Goal: Find specific page/section: Find specific page/section

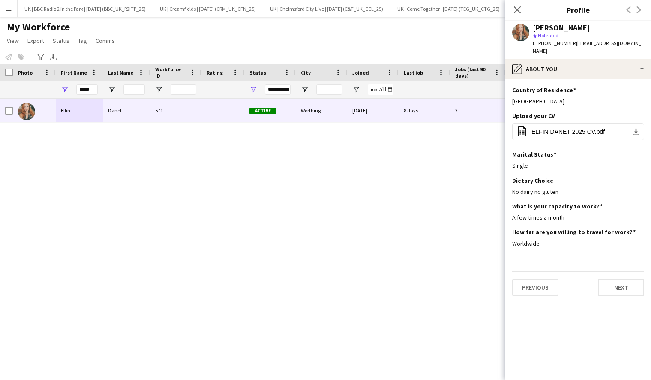
click at [520, 30] on app-user-avatar at bounding box center [520, 32] width 17 height 17
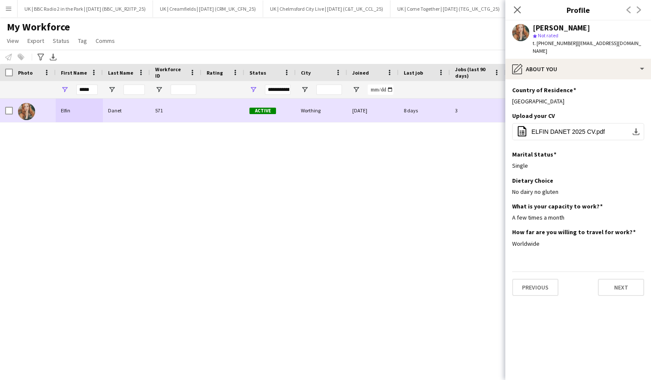
click at [24, 111] on img at bounding box center [26, 111] width 17 height 17
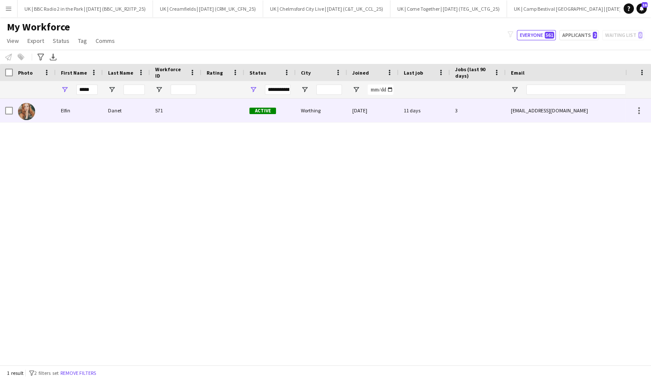
click at [57, 114] on div "Elfin" at bounding box center [79, 111] width 47 height 24
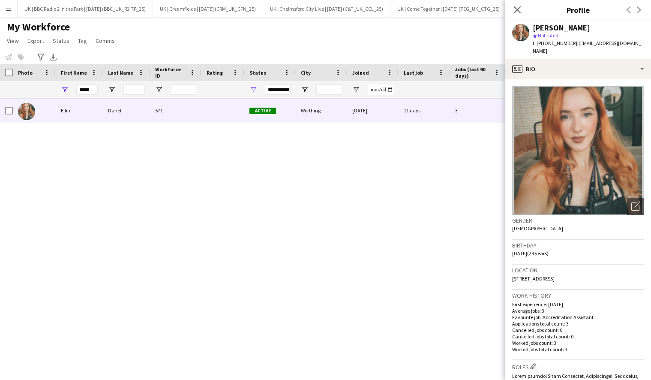
click at [579, 131] on img at bounding box center [578, 150] width 132 height 129
click at [633, 201] on icon "Open photos pop-in" at bounding box center [635, 205] width 9 height 9
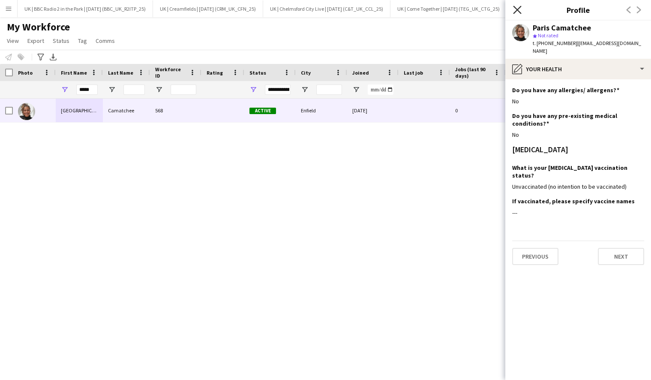
click at [518, 12] on icon "Close pop-in" at bounding box center [517, 10] width 8 height 8
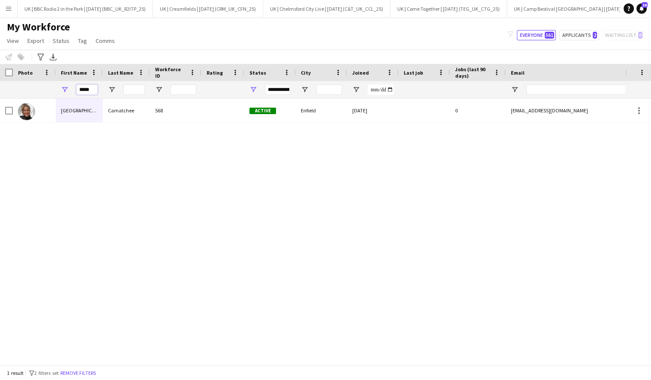
click at [86, 90] on input "*****" at bounding box center [86, 89] width 21 height 10
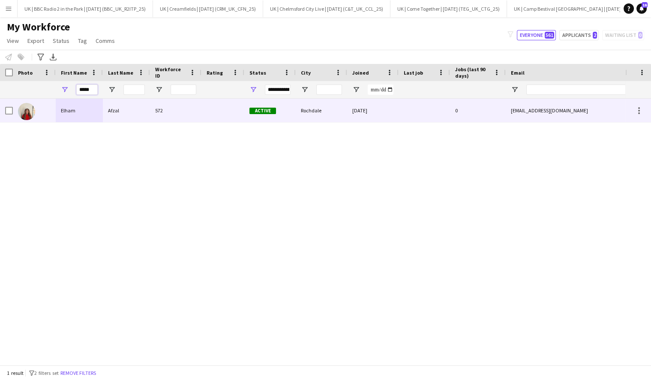
type input "*****"
click at [28, 112] on img at bounding box center [26, 111] width 17 height 17
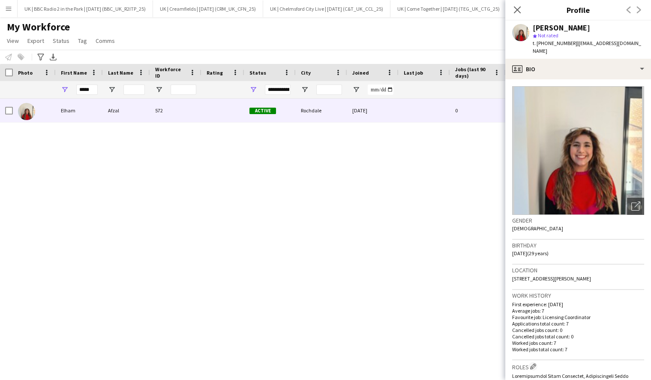
scroll to position [58, 0]
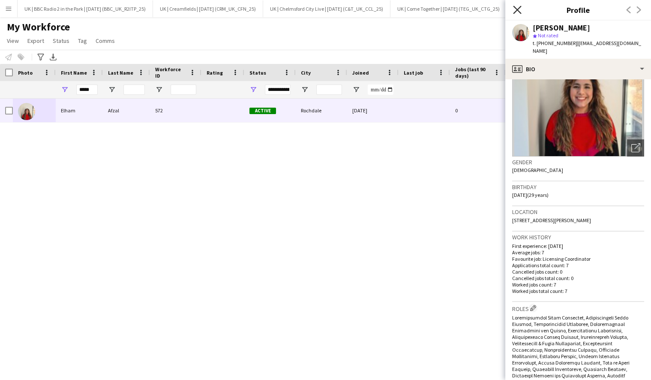
click at [515, 10] on icon "Close pop-in" at bounding box center [517, 10] width 8 height 8
